Goal: Information Seeking & Learning: Understand process/instructions

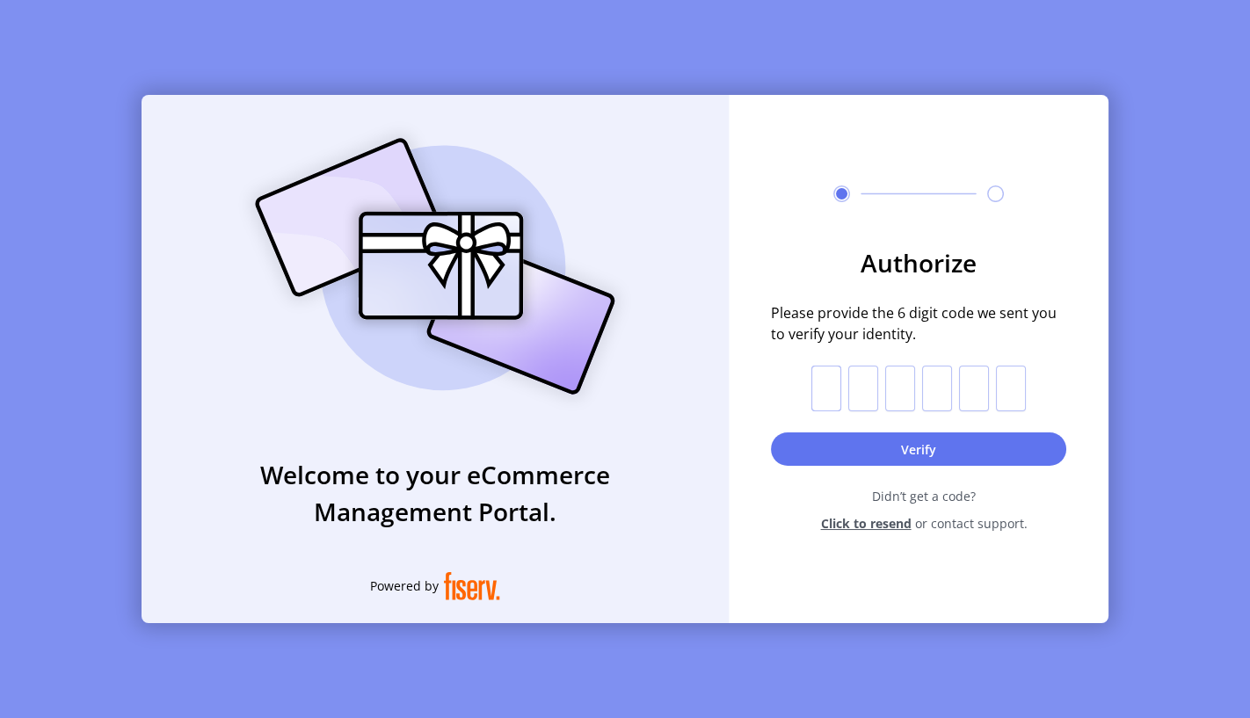
click at [834, 379] on input "text" at bounding box center [826, 389] width 30 height 46
type input "*"
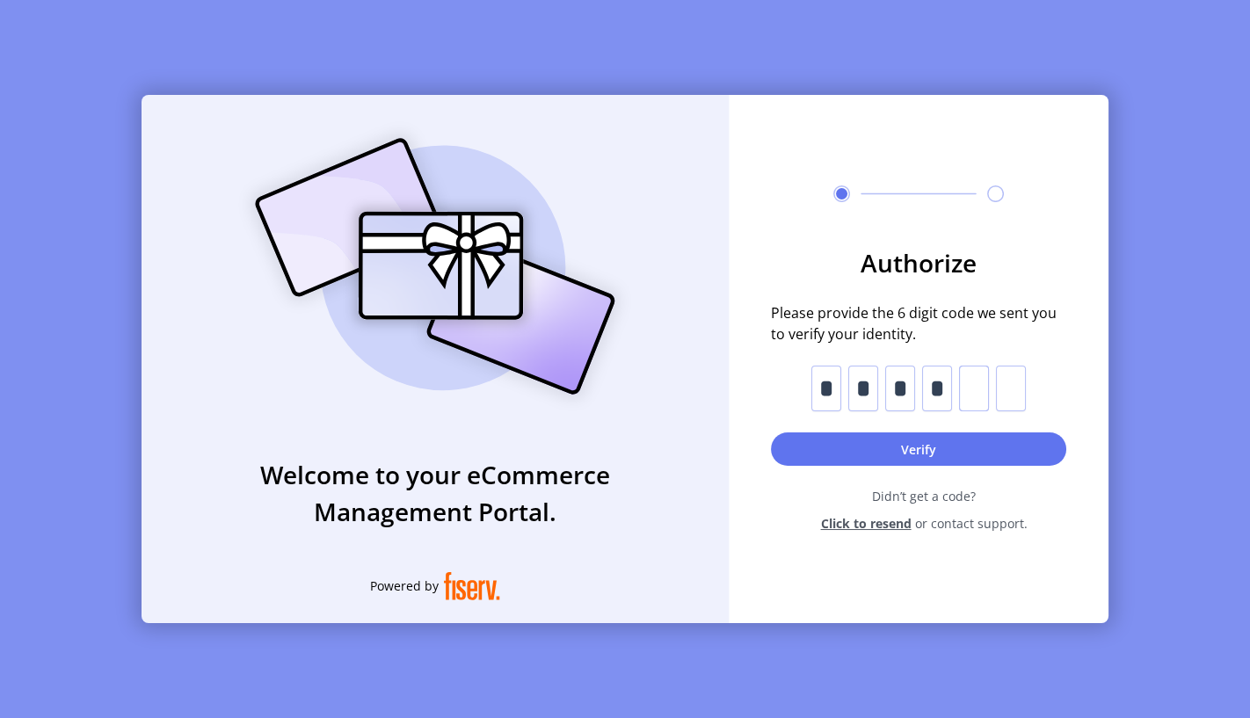
type input "*"
click at [923, 446] on button "Verify" at bounding box center [918, 448] width 295 height 33
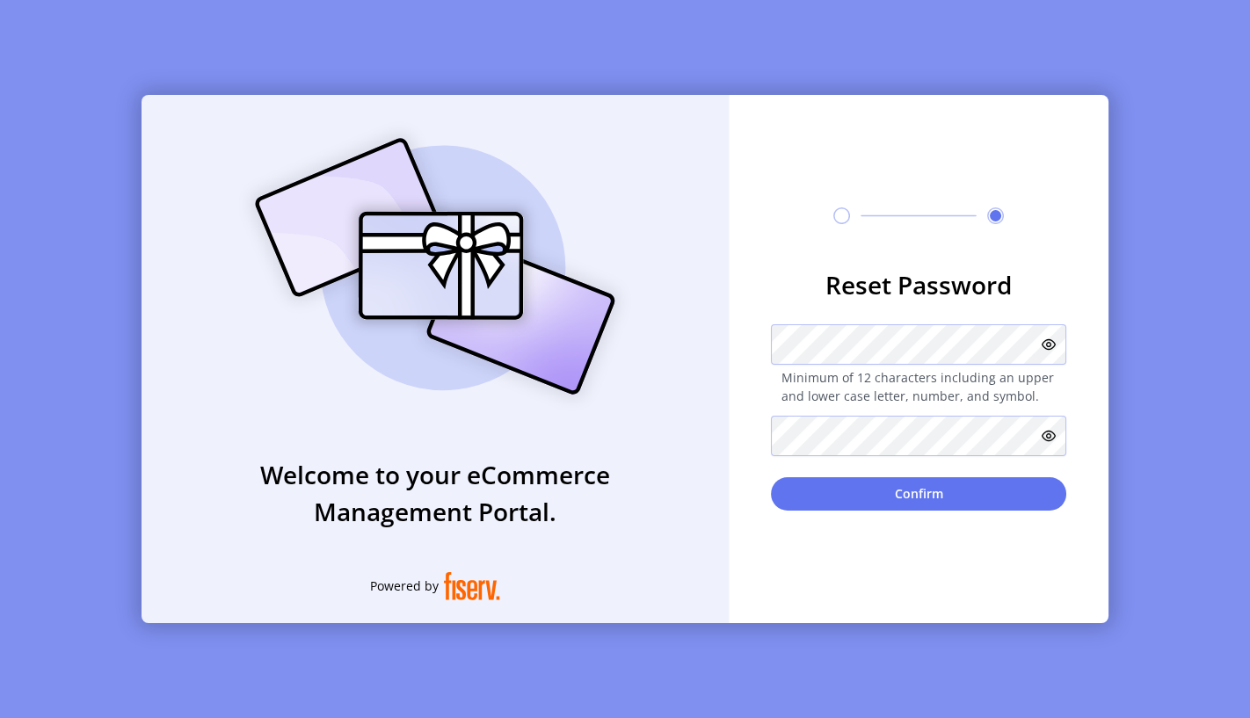
click at [1049, 344] on icon at bounding box center [1048, 344] width 14 height 14
click at [1051, 432] on icon at bounding box center [1048, 436] width 14 height 14
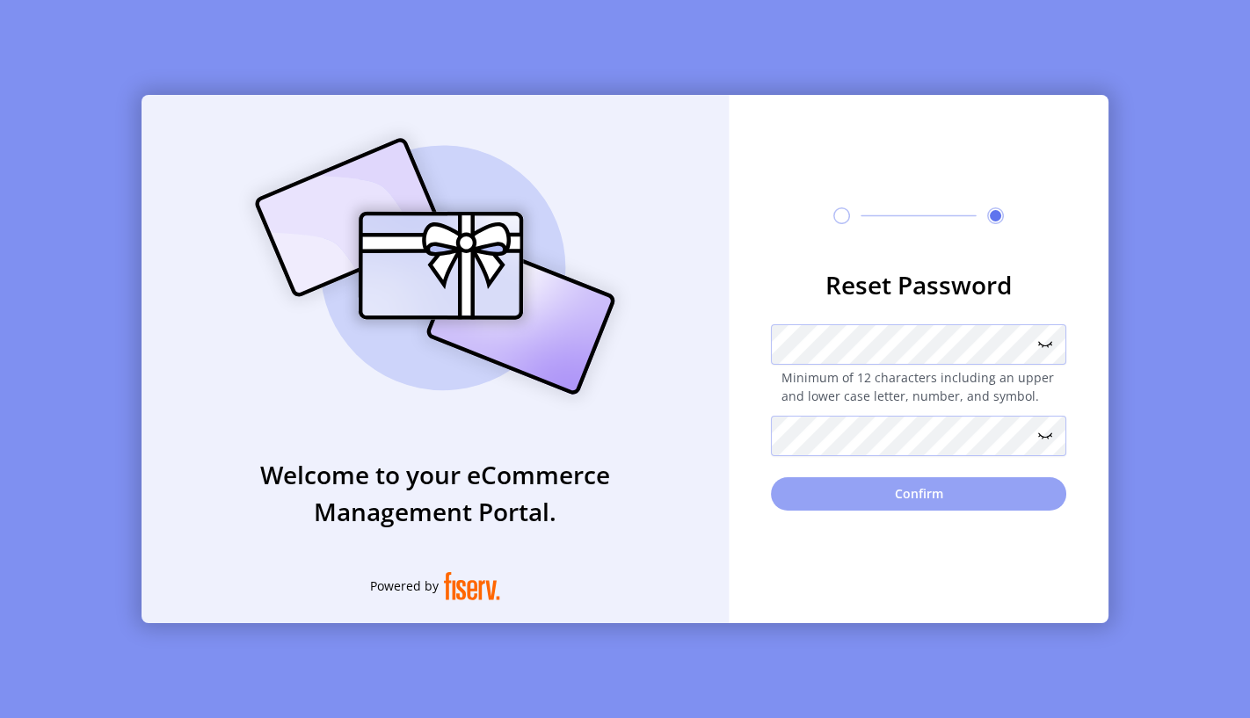
click at [931, 497] on button "Confirm" at bounding box center [918, 493] width 295 height 33
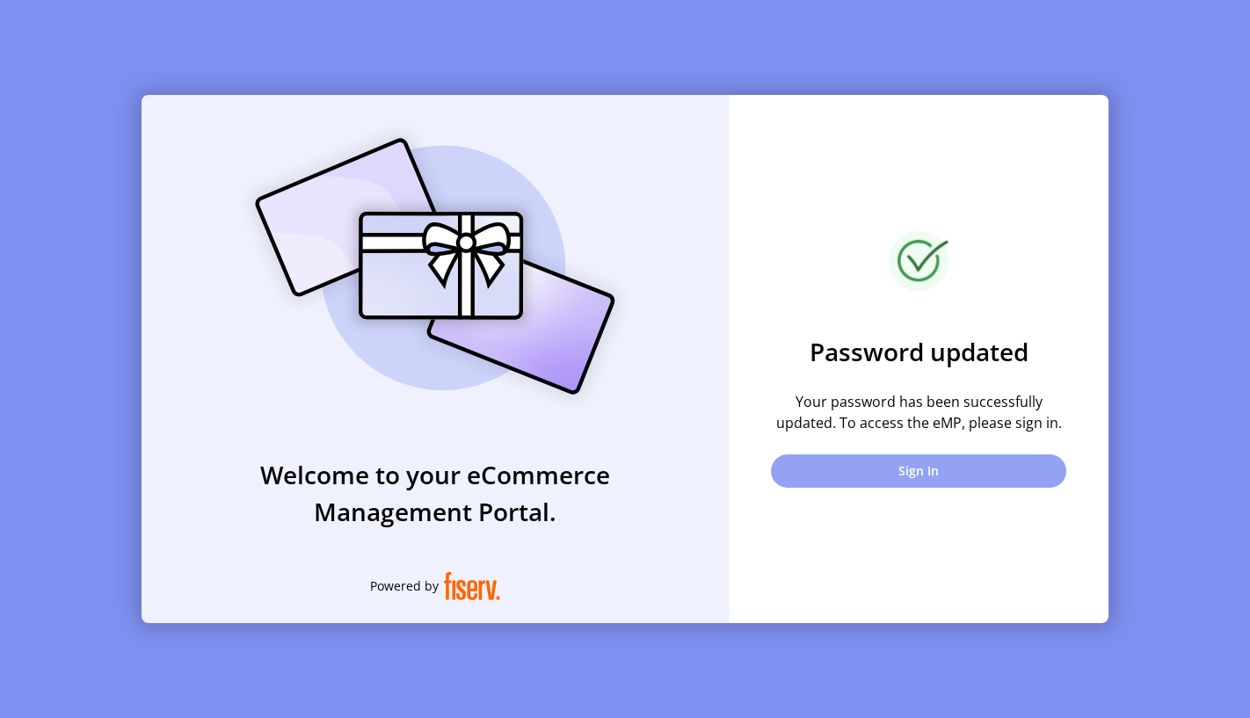
click at [941, 468] on button "Sign In" at bounding box center [918, 470] width 295 height 33
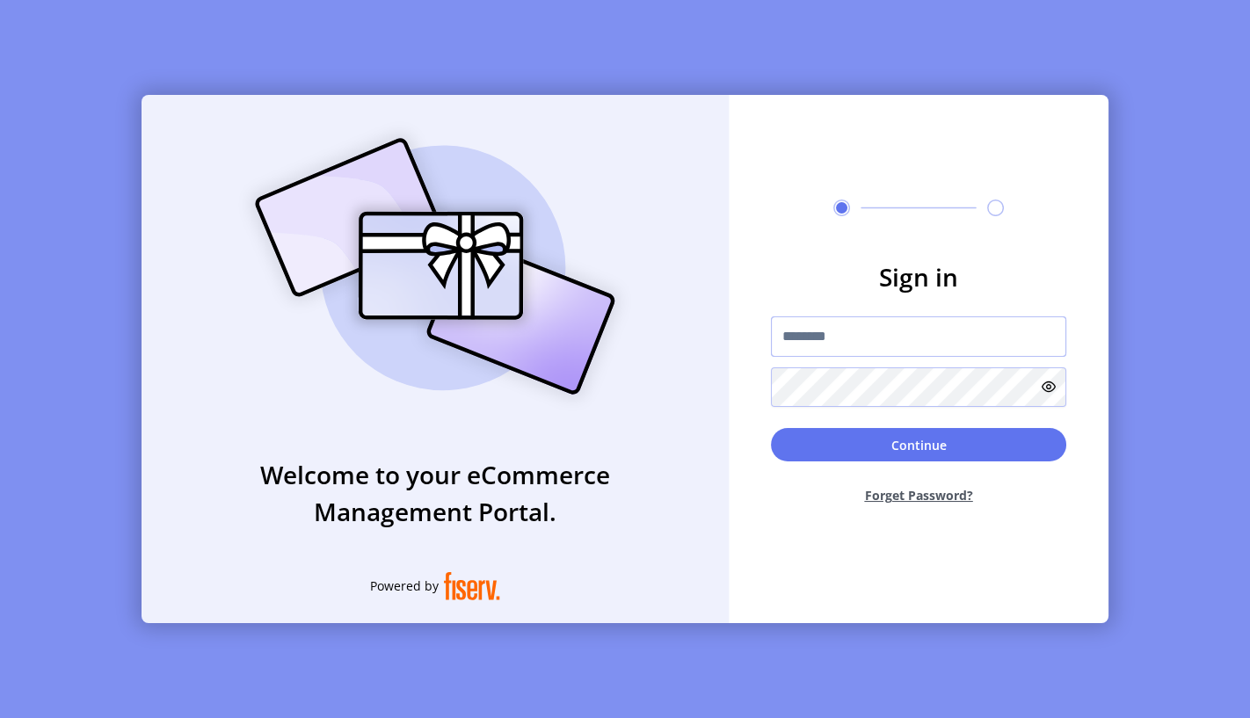
type input "**********"
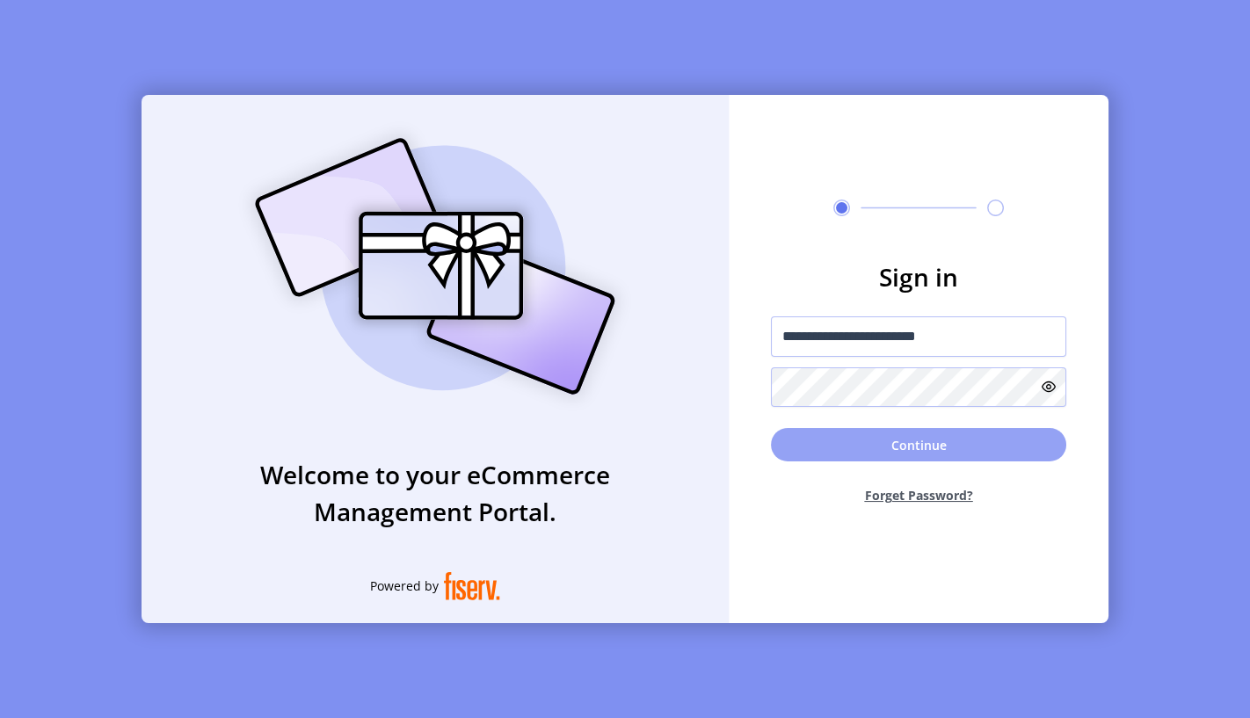
click at [922, 447] on button "Continue" at bounding box center [918, 444] width 295 height 33
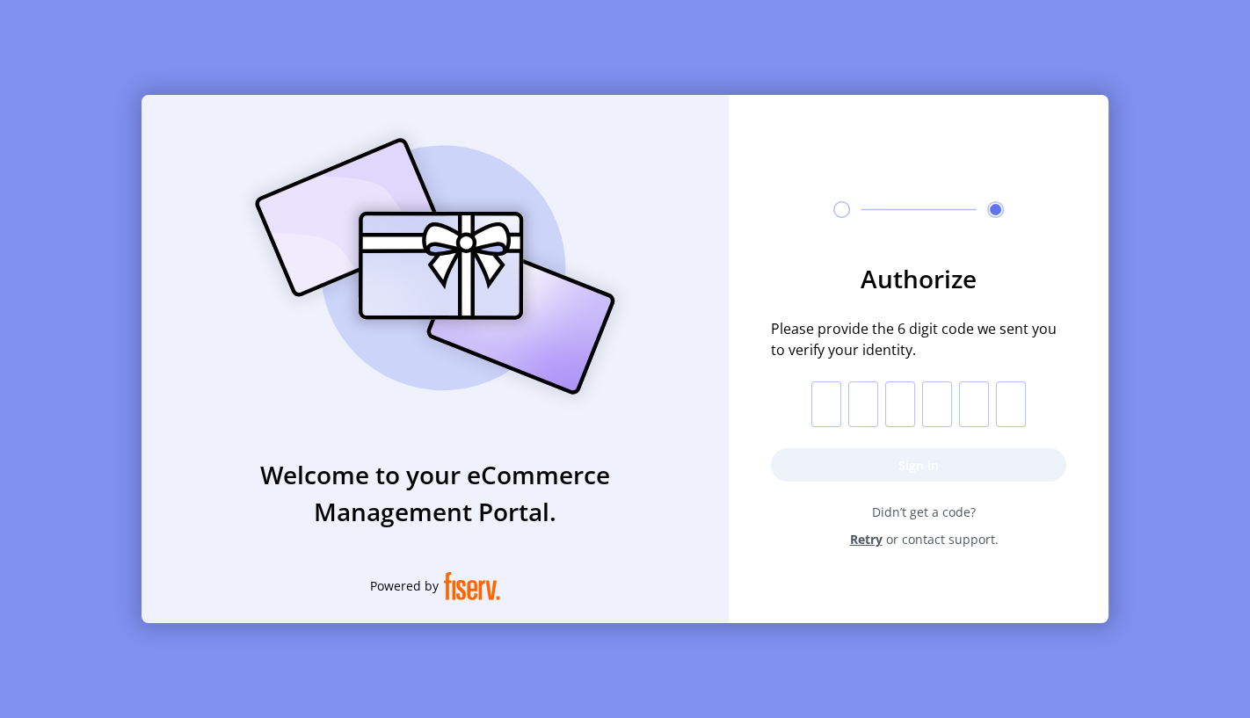
click at [826, 403] on input "text" at bounding box center [826, 404] width 30 height 46
type input "*"
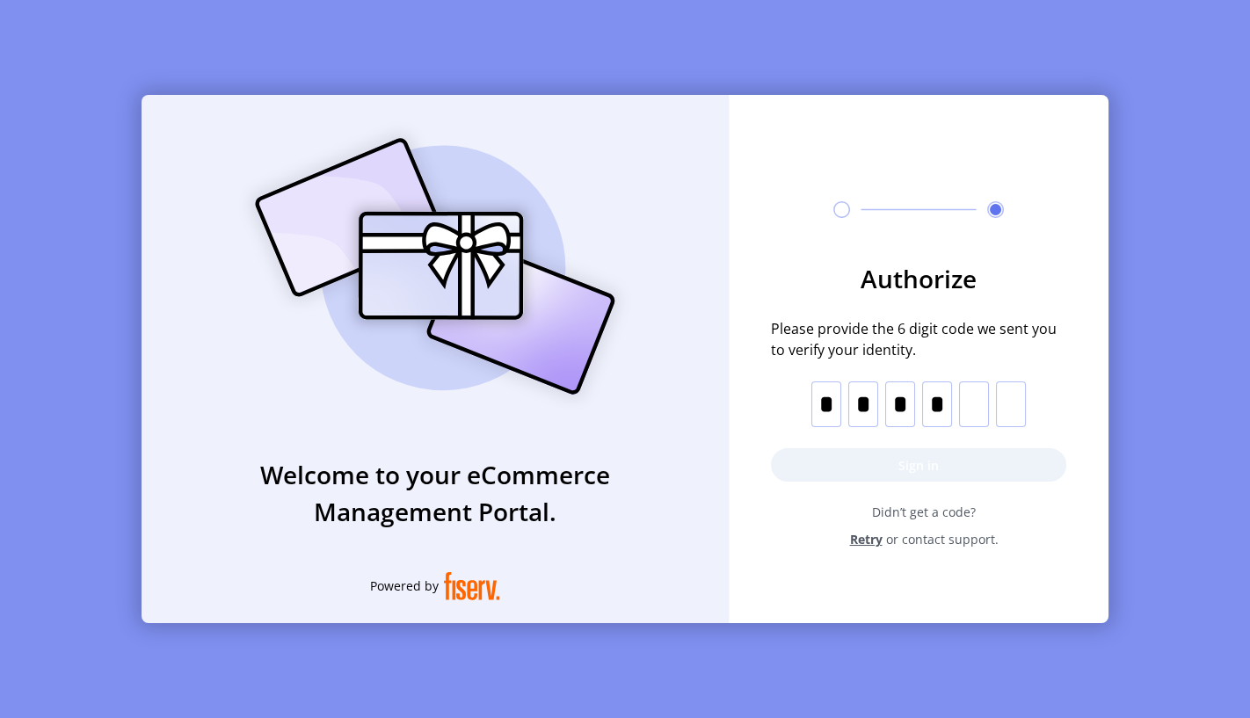
type input "*"
click at [915, 460] on button "Sign in" at bounding box center [918, 464] width 295 height 33
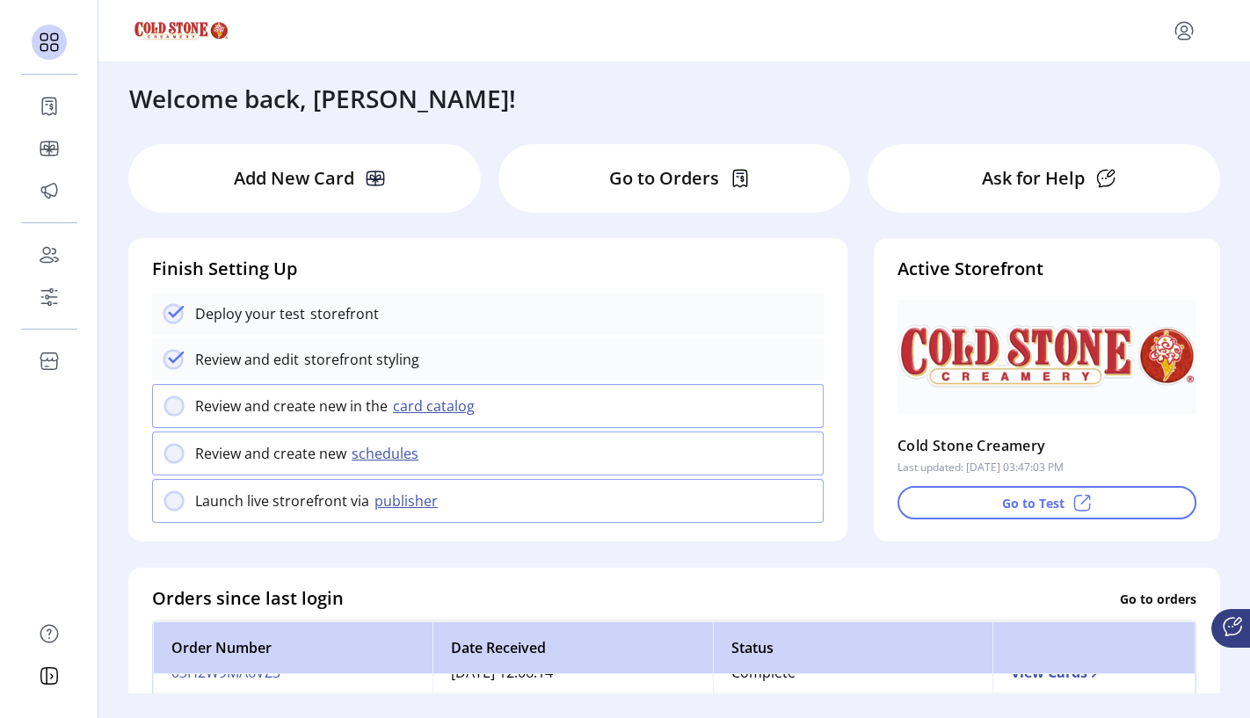
click at [1181, 31] on icon "menu" at bounding box center [1184, 29] width 6 height 6
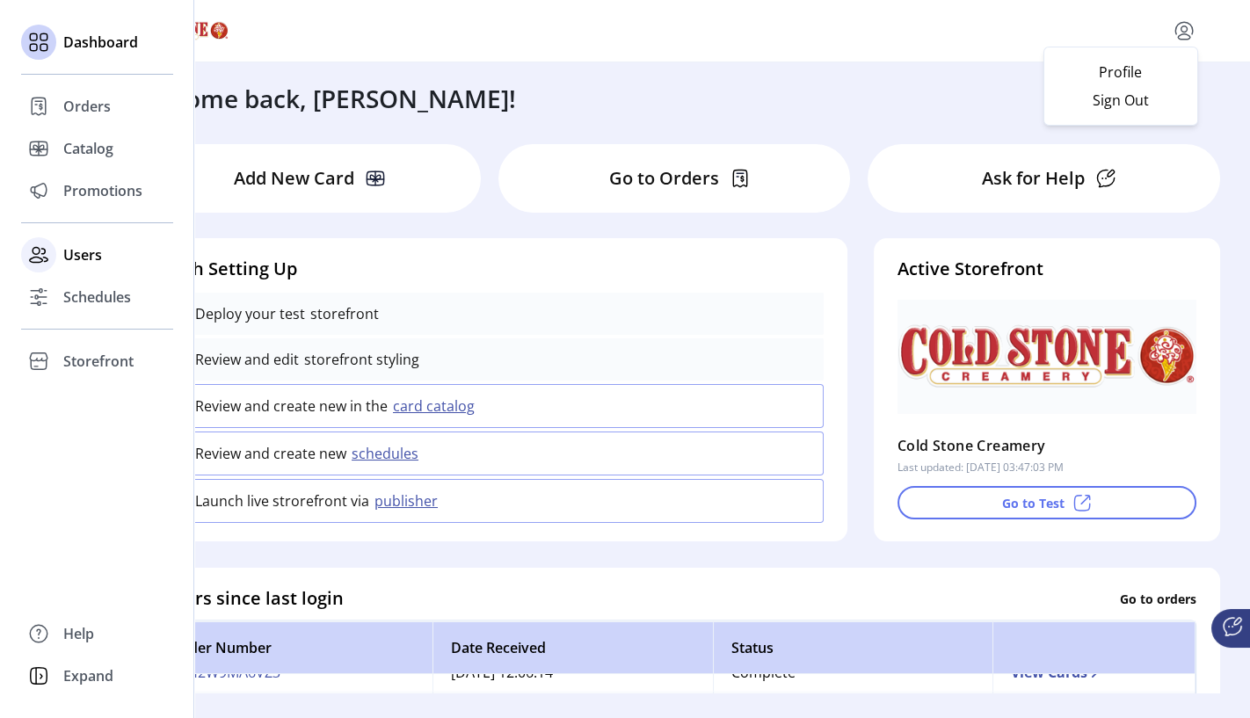
click at [86, 258] on span "Users" at bounding box center [82, 254] width 39 height 21
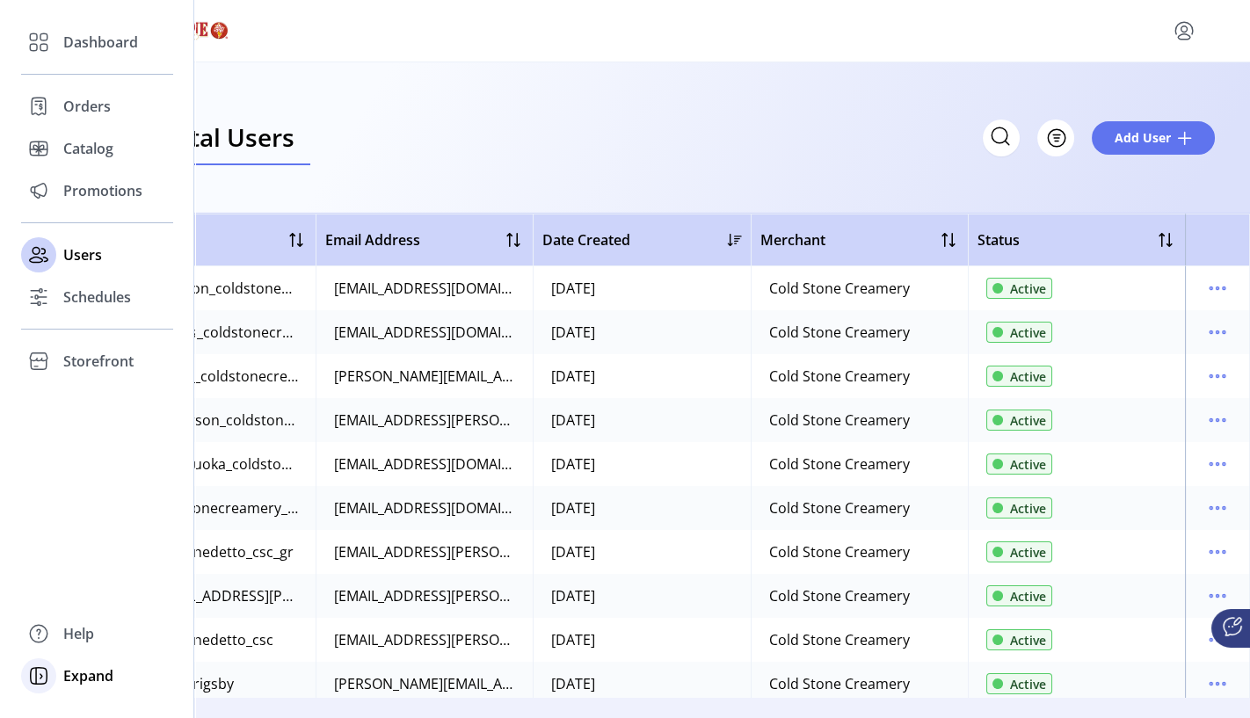
click at [90, 675] on span "Expand" at bounding box center [88, 675] width 50 height 21
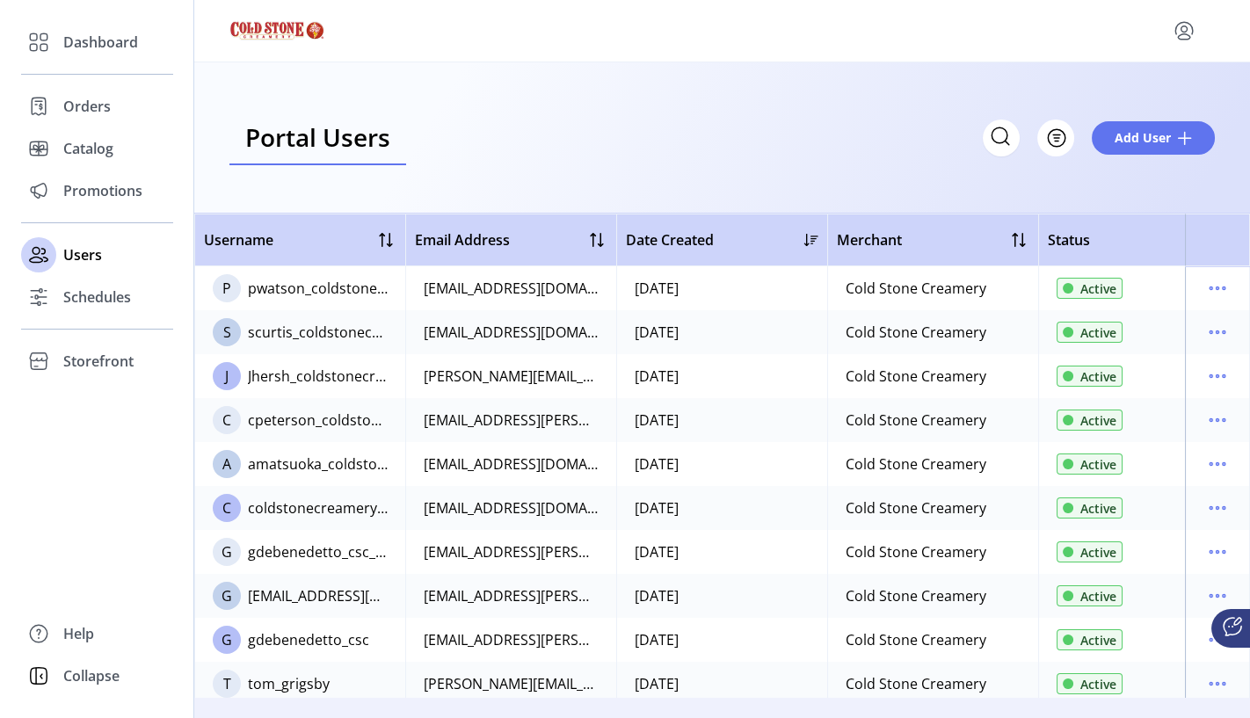
click at [90, 675] on span "Collapse" at bounding box center [91, 675] width 56 height 21
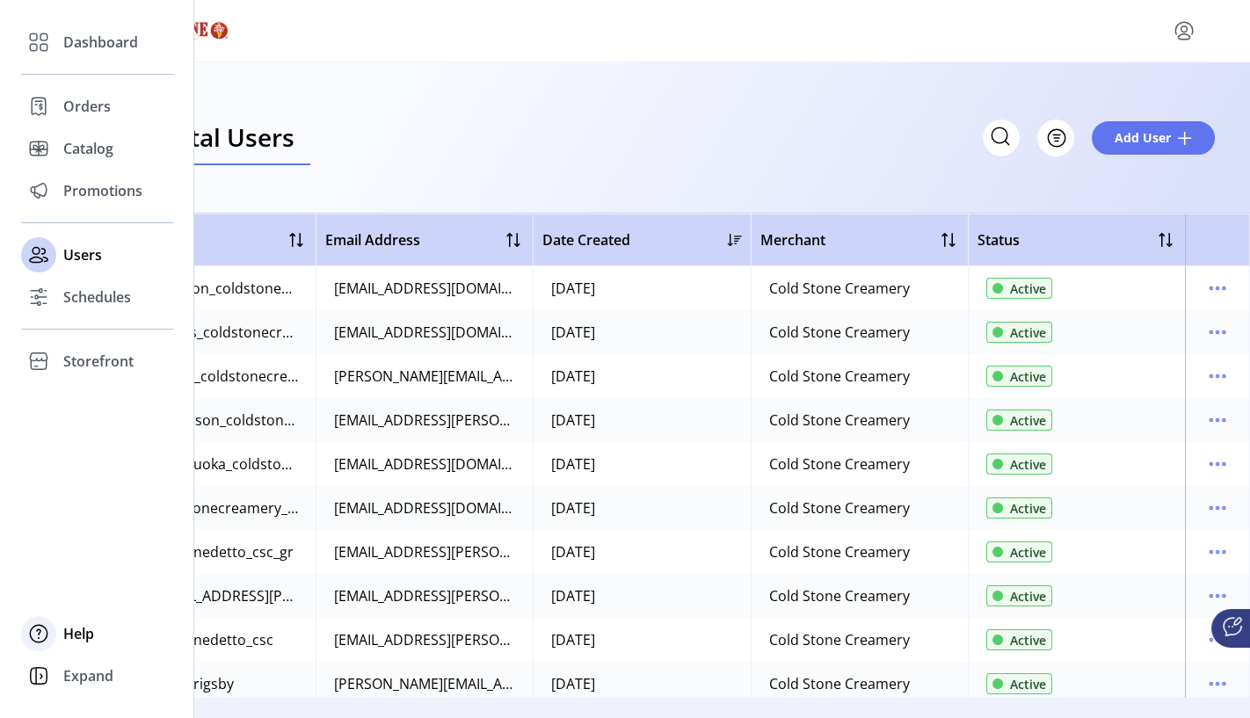
click at [84, 641] on span "Help" at bounding box center [78, 633] width 31 height 21
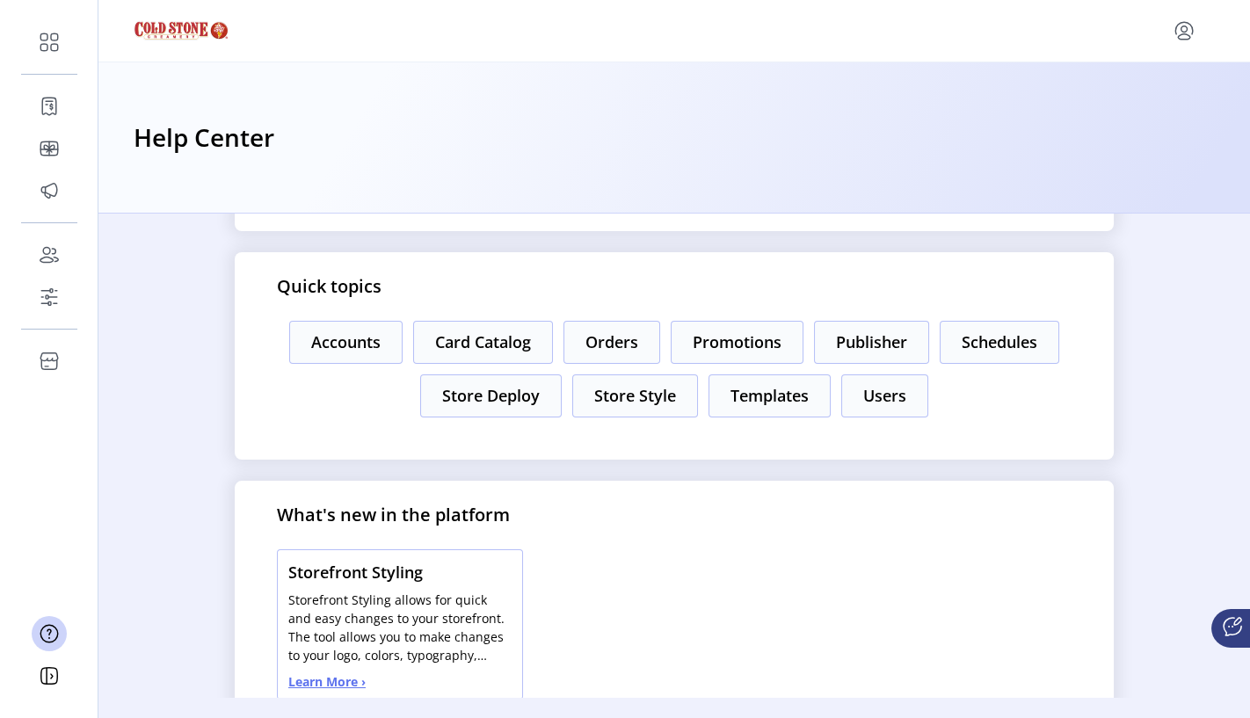
scroll to position [293, 0]
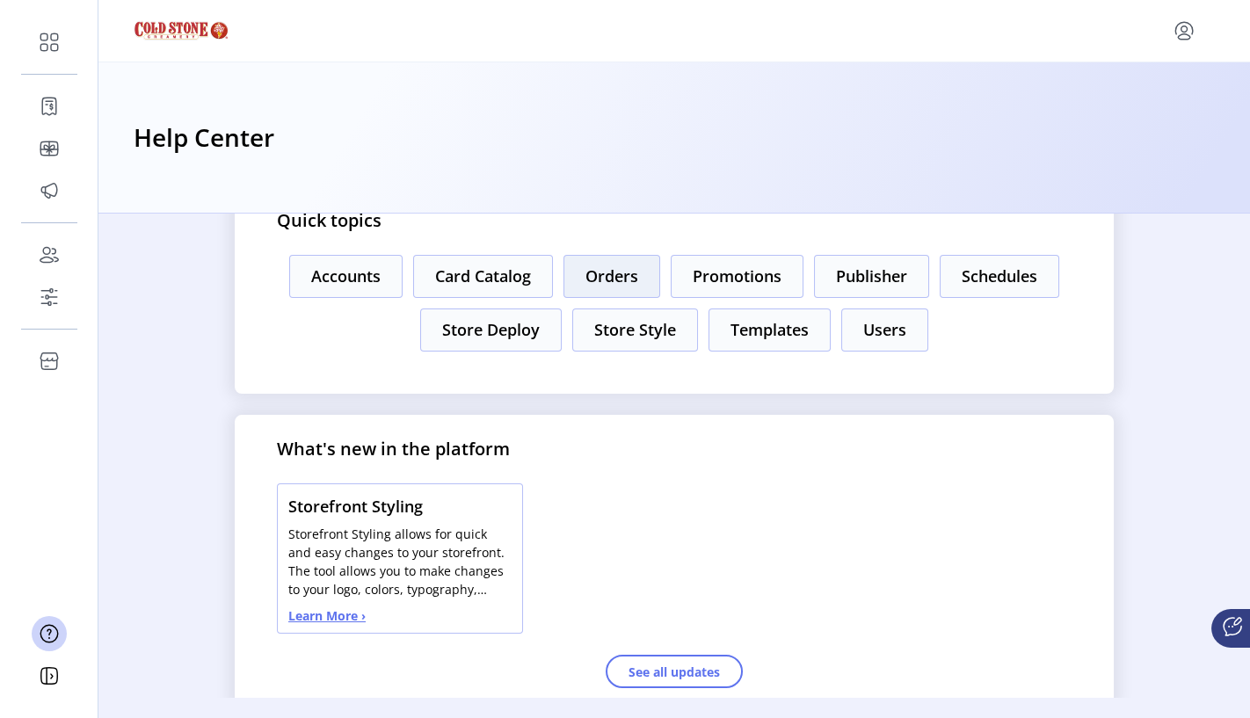
click at [589, 274] on button "Orders" at bounding box center [611, 276] width 97 height 43
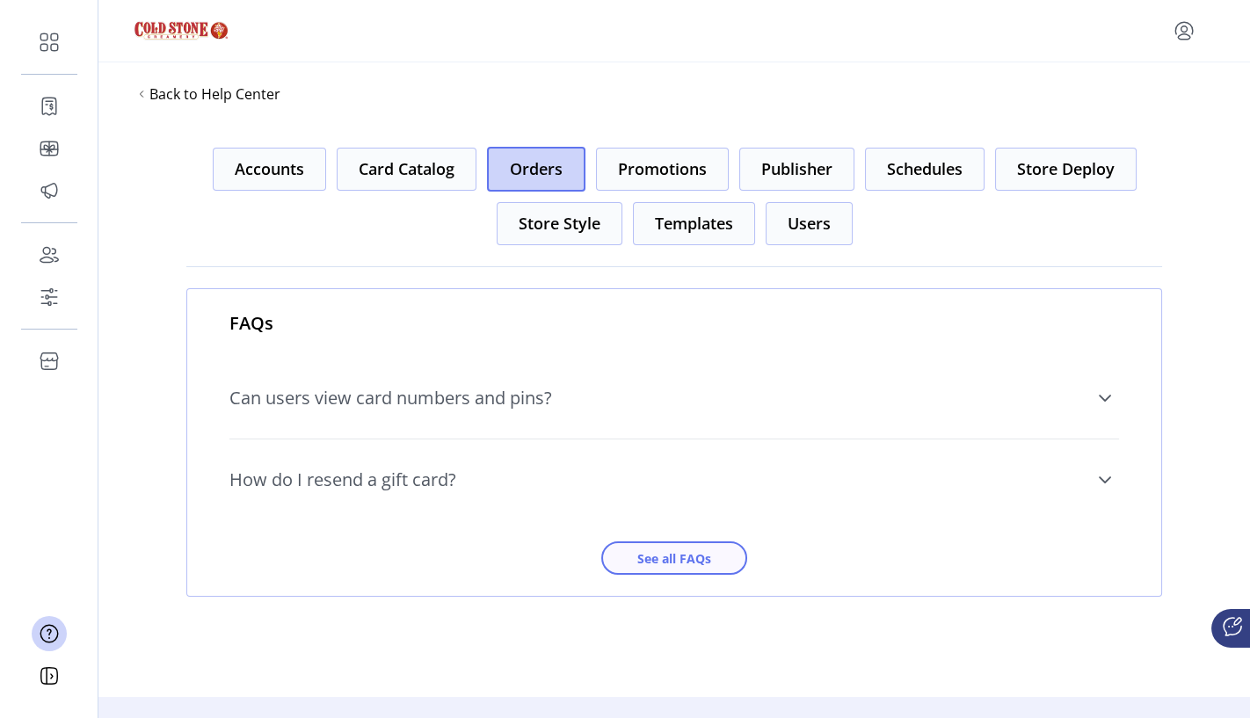
click at [680, 562] on span "See all FAQs" at bounding box center [674, 558] width 100 height 18
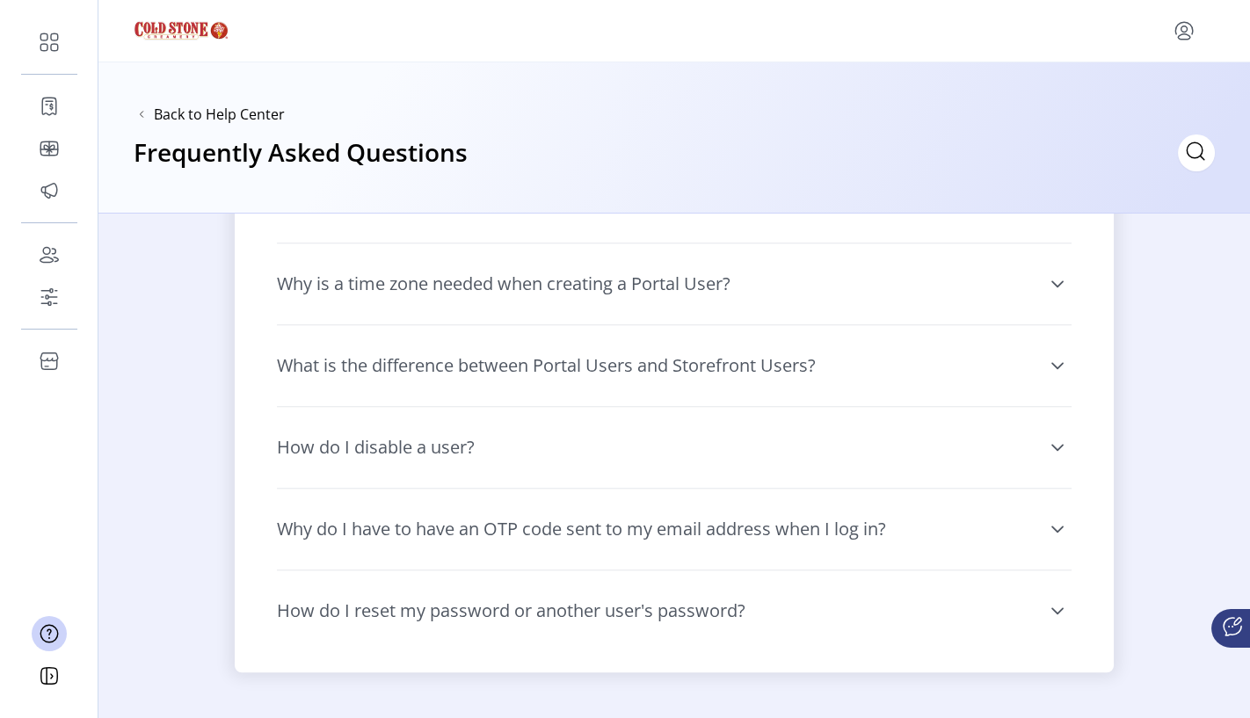
scroll to position [3586, 0]
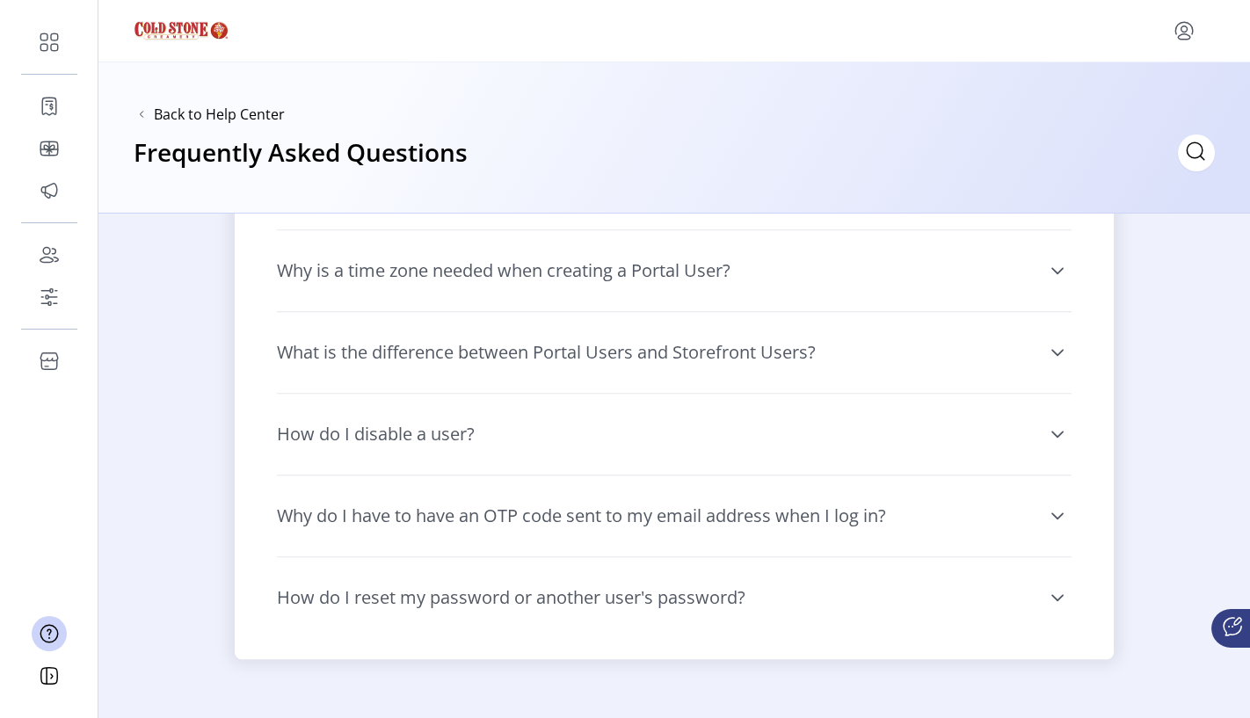
drag, startPoint x: 1239, startPoint y: 0, endPoint x: 920, endPoint y: 109, distance: 337.1
click at [920, 109] on div "Back to Help Center Frequently Asked Questions" at bounding box center [673, 137] width 1151 height 151
click at [1177, 33] on icon "menu" at bounding box center [1184, 31] width 28 height 28
click at [1137, 102] on span "Sign Out" at bounding box center [1120, 100] width 132 height 14
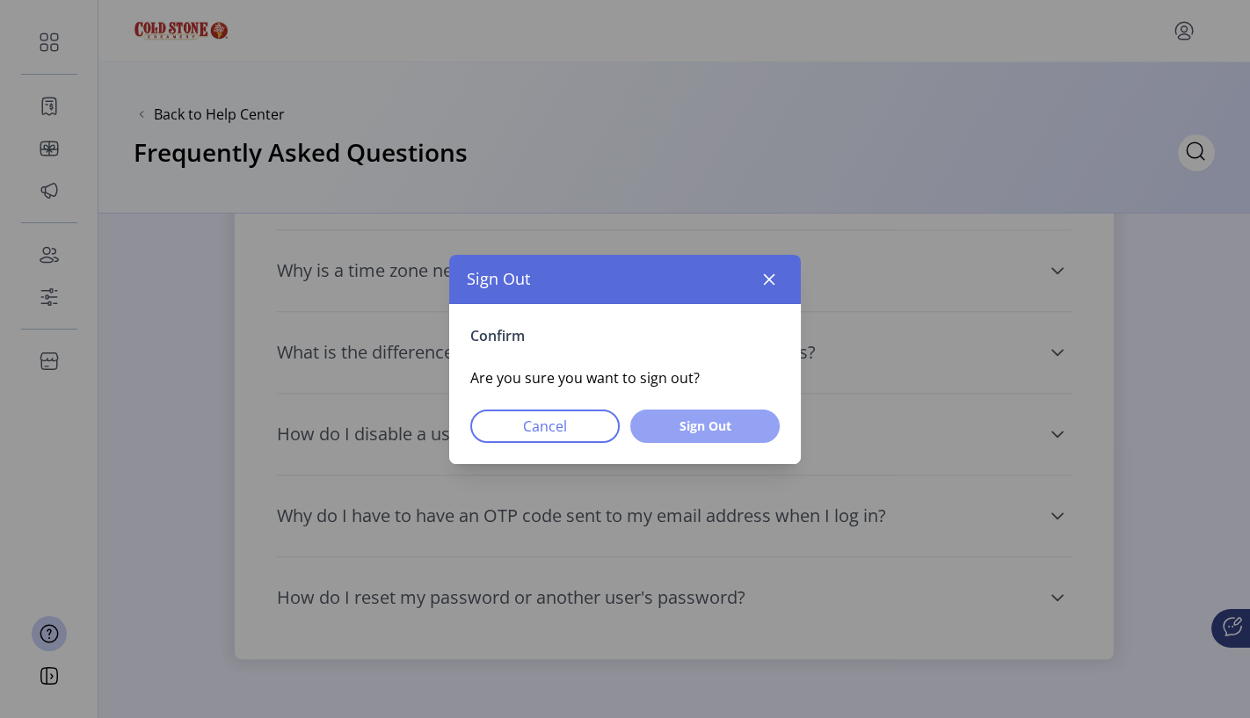
click at [732, 426] on span "Sign Out" at bounding box center [705, 426] width 104 height 18
